Goal: Navigation & Orientation: Find specific page/section

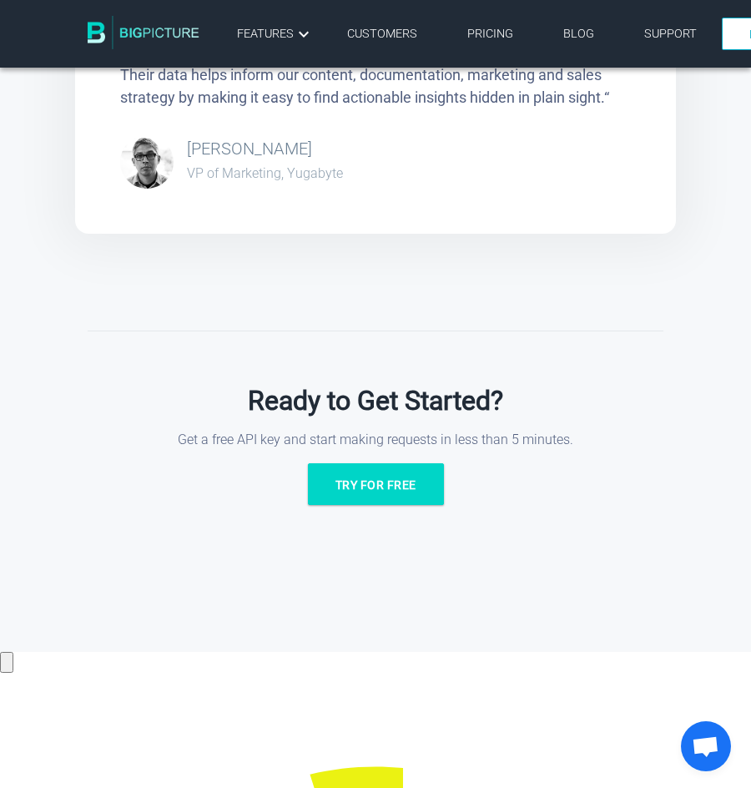
scroll to position [3671, 0]
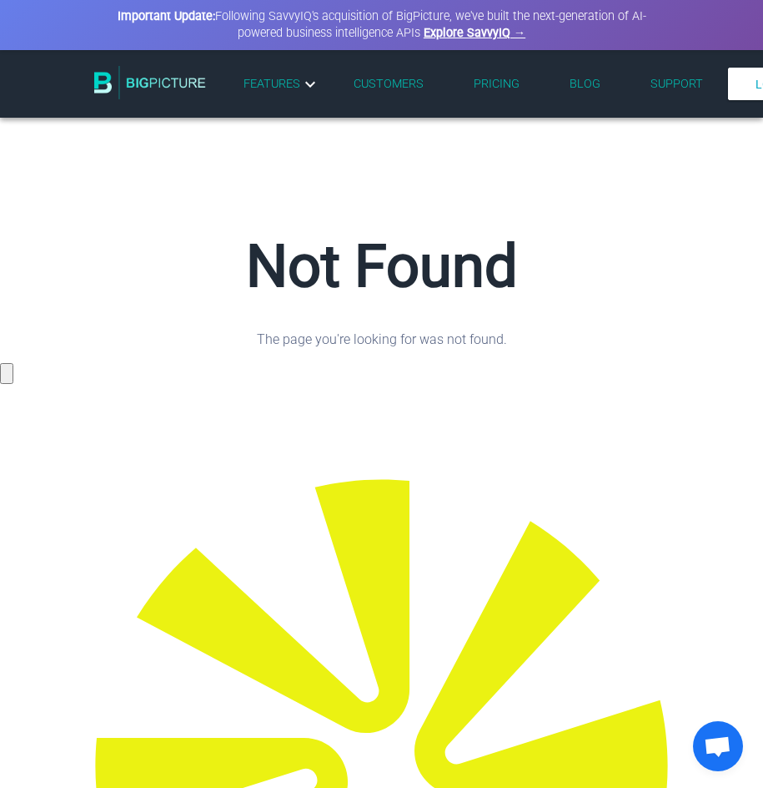
click at [13, 363] on input "button" at bounding box center [6, 373] width 13 height 21
